Goal: Navigation & Orientation: Find specific page/section

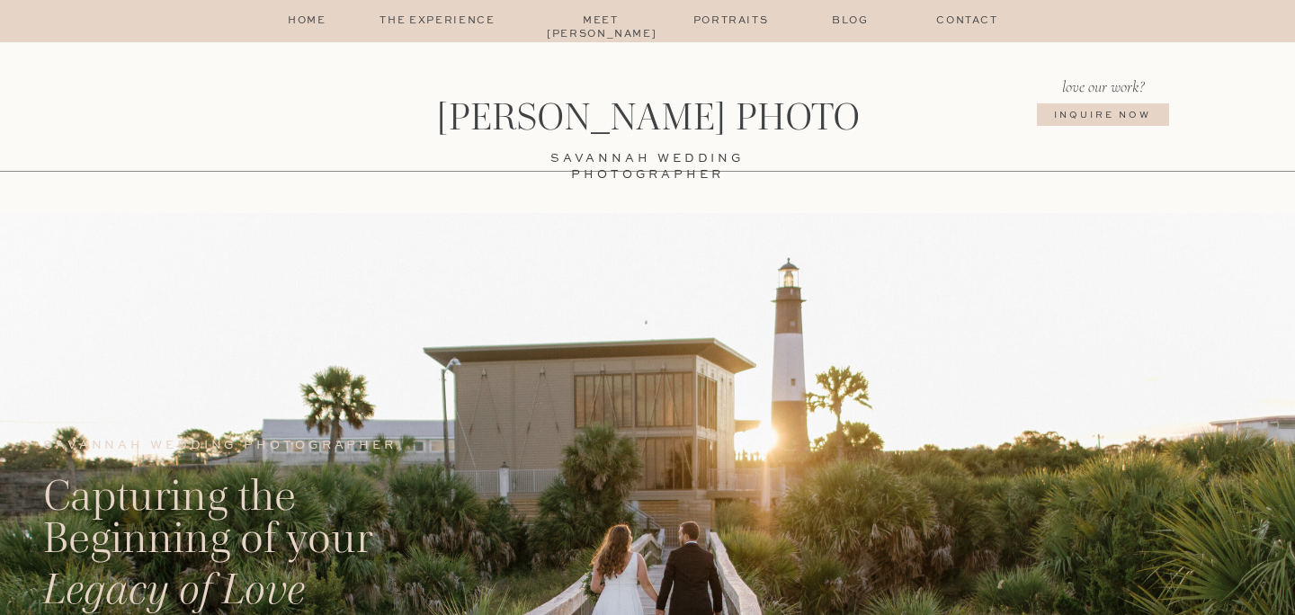
click at [437, 14] on p "The Experience" at bounding box center [438, 21] width 152 height 14
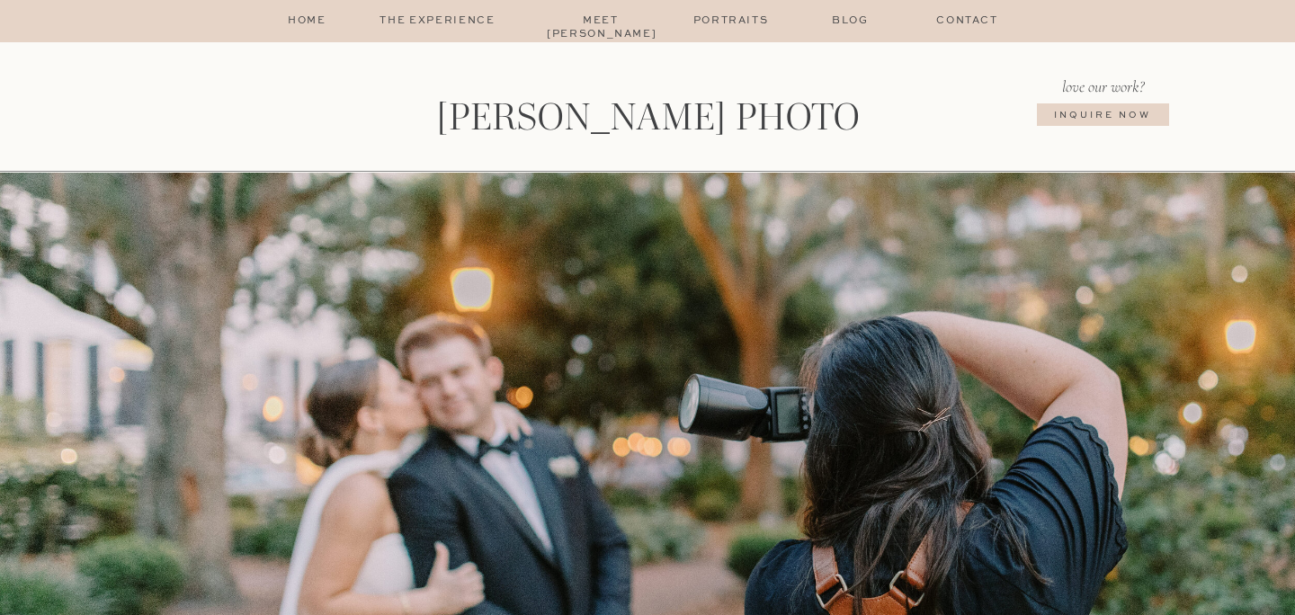
click at [303, 18] on p "home" at bounding box center [307, 21] width 44 height 14
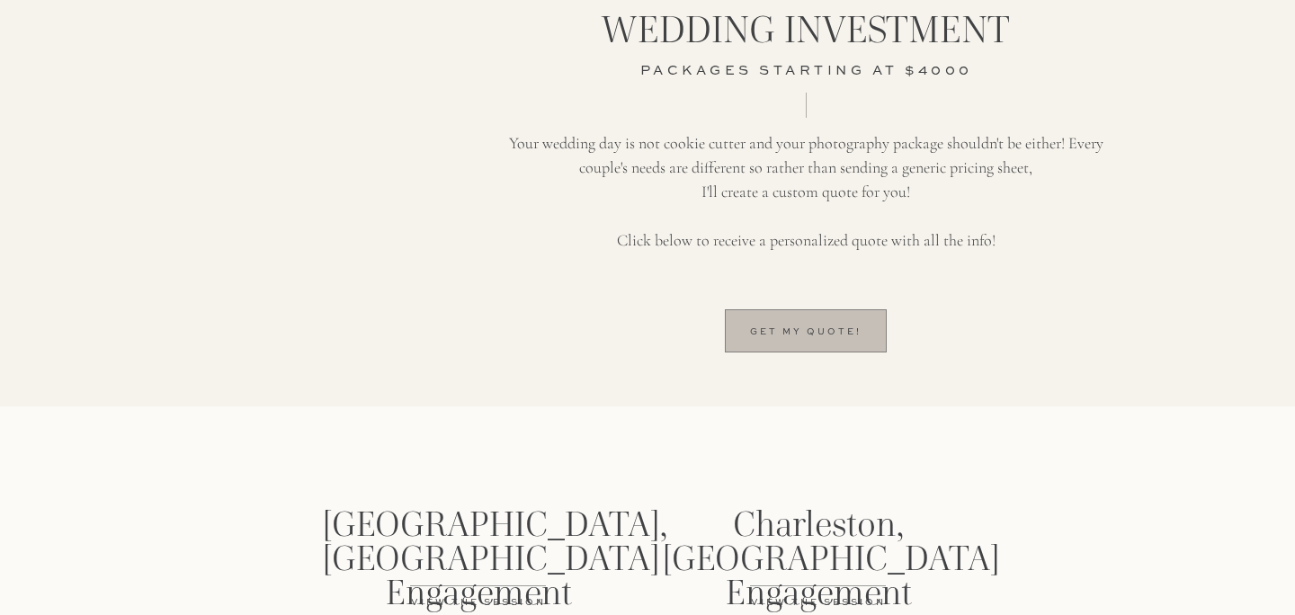
scroll to position [3414, 0]
